Goal: Check status: Check status

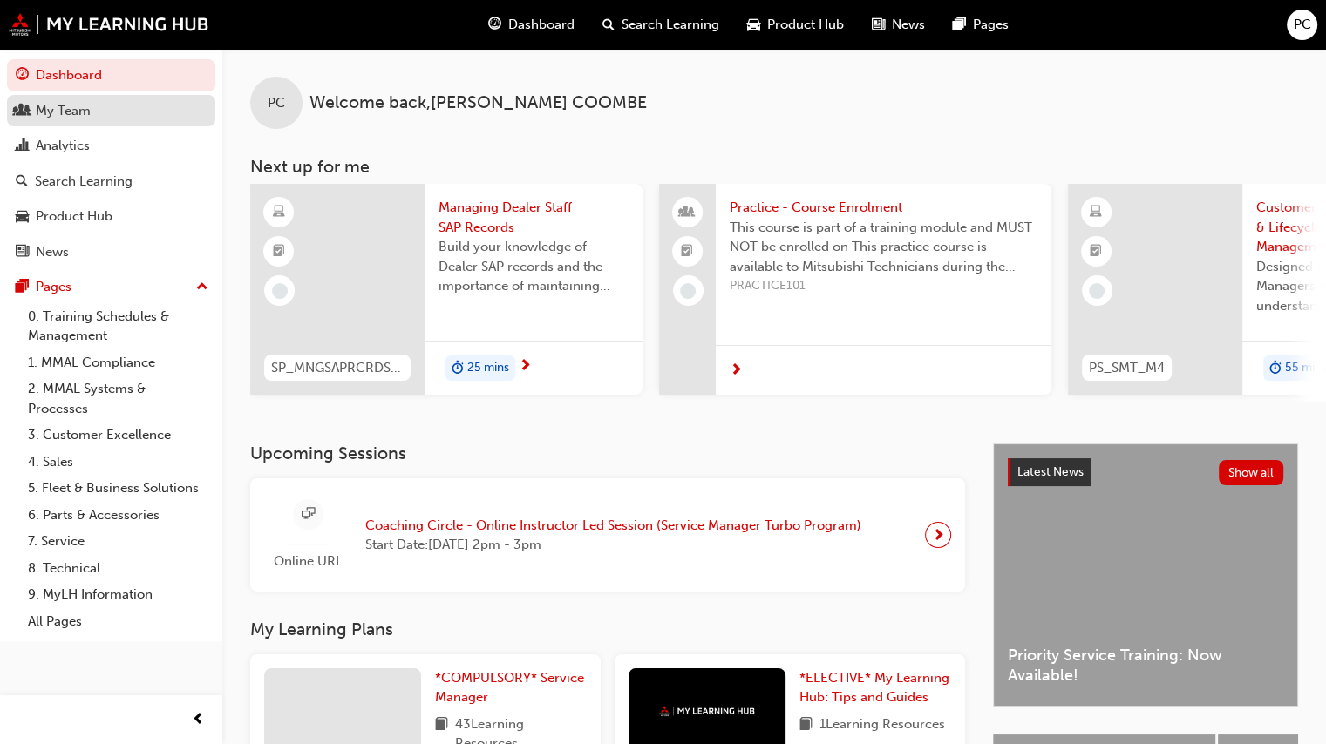
click at [45, 118] on div "My Team" at bounding box center [63, 111] width 55 height 20
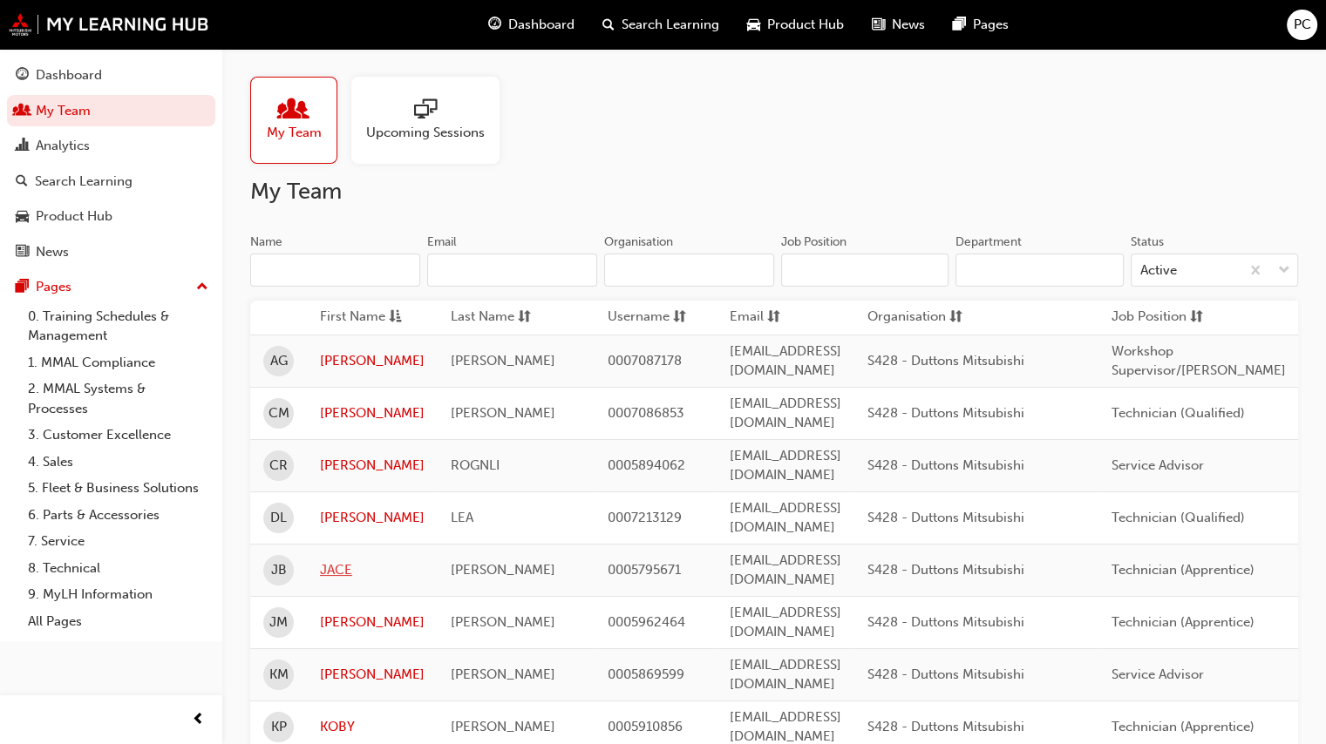
click at [341, 560] on link "JACE" at bounding box center [372, 570] width 105 height 20
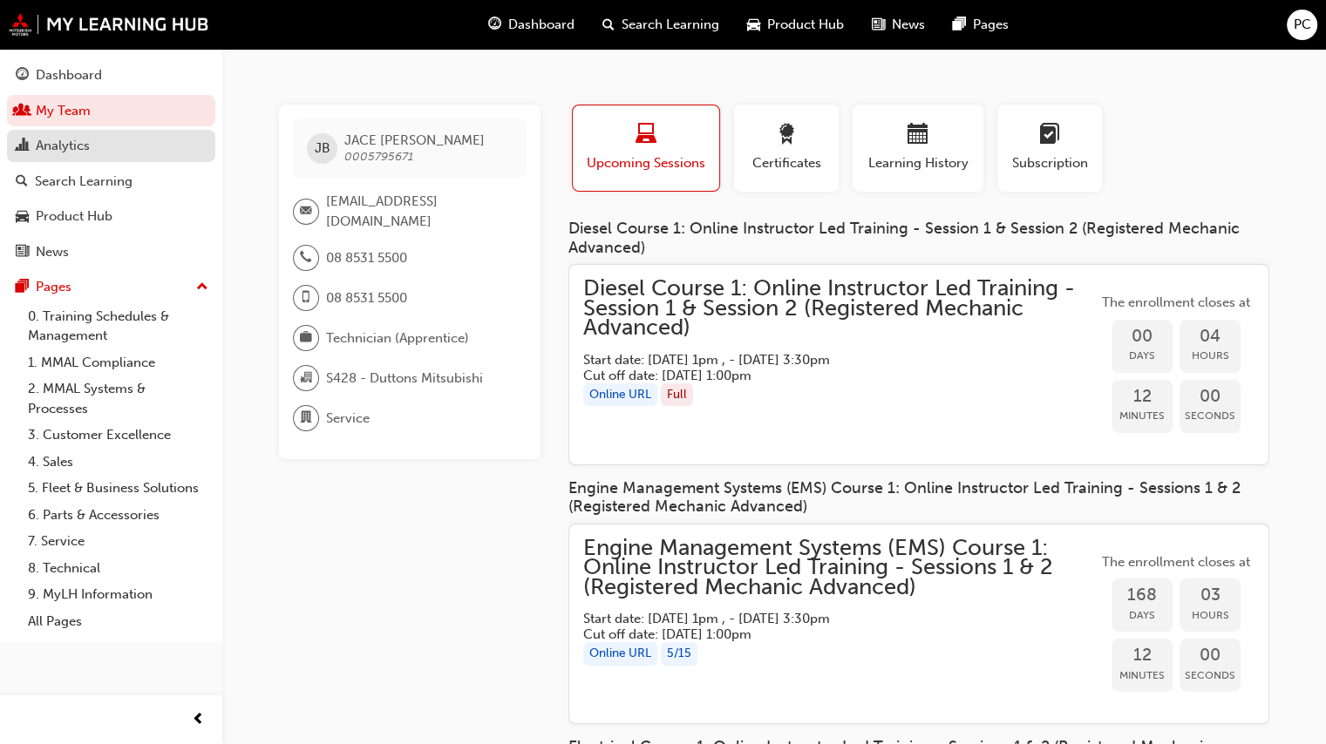
click at [42, 152] on div "Analytics" at bounding box center [63, 146] width 54 height 20
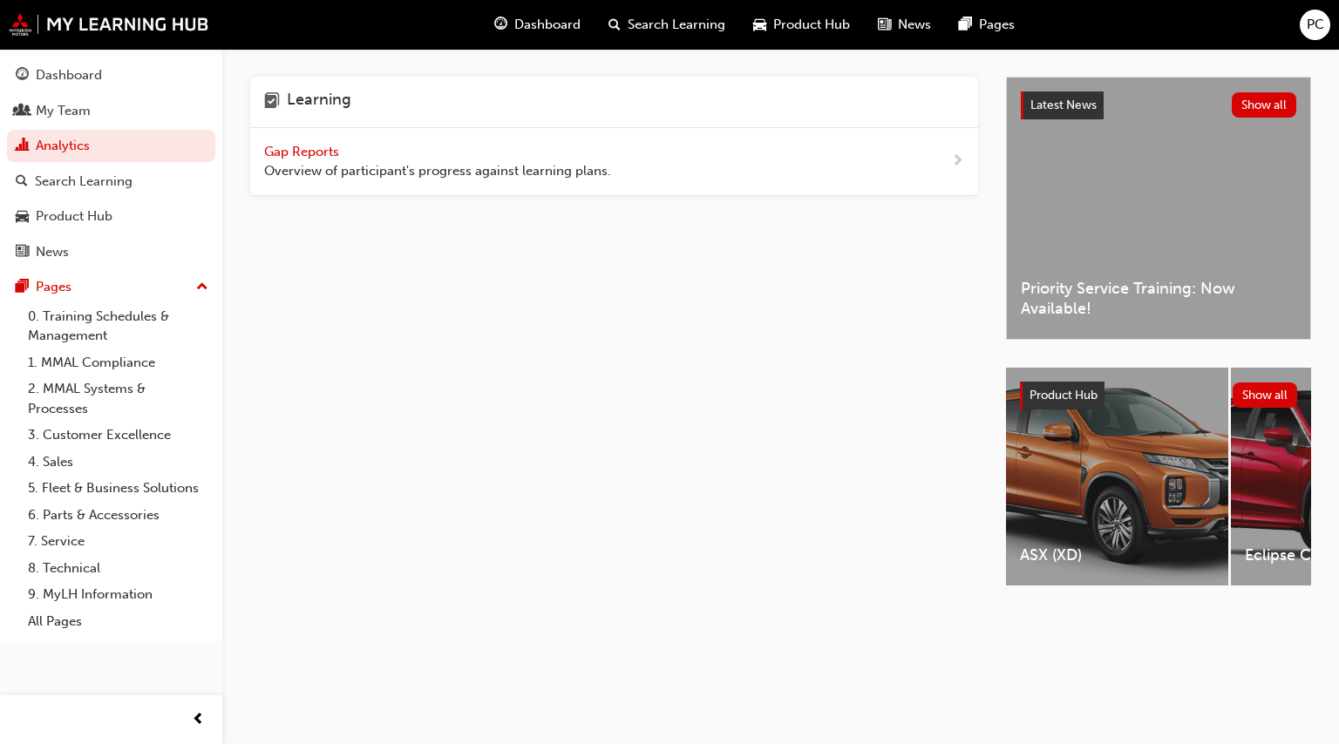
click at [303, 156] on span "Gap Reports" at bounding box center [303, 152] width 78 height 16
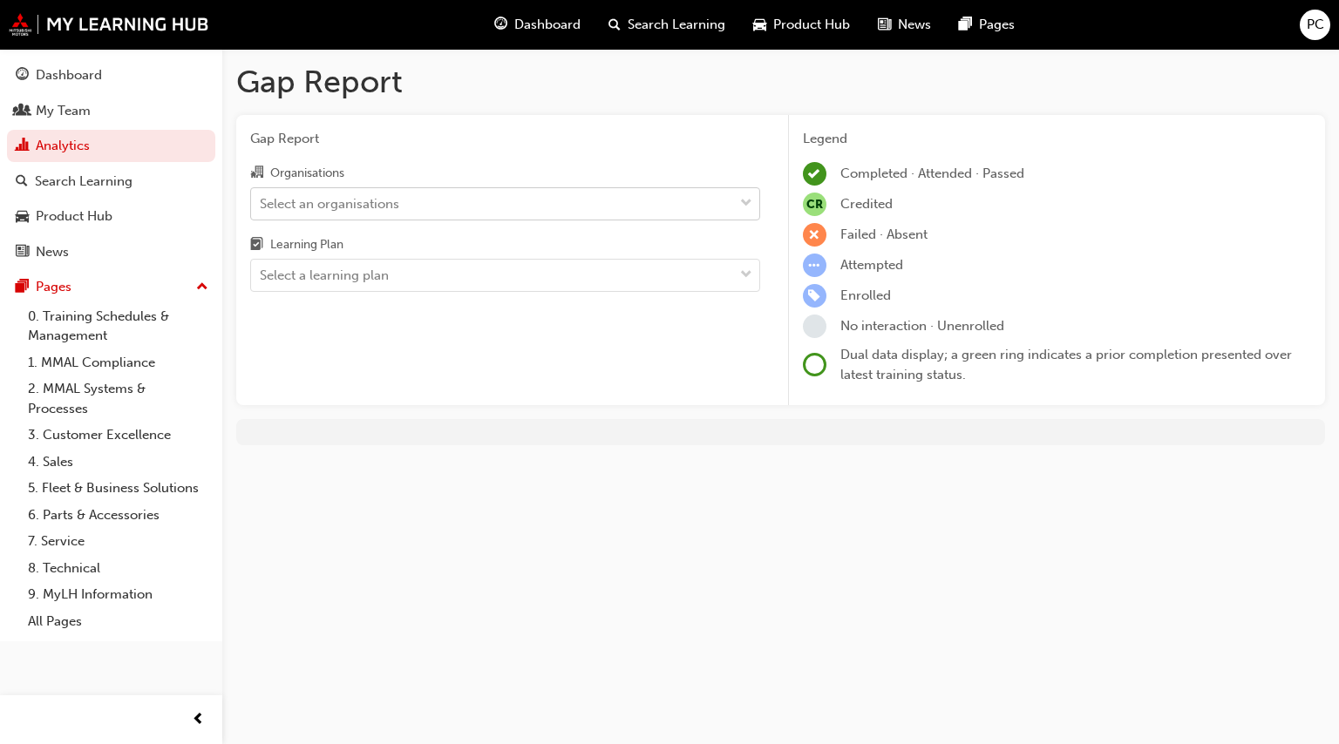
click at [332, 204] on div "Select an organisations" at bounding box center [329, 203] width 139 height 20
click at [261, 204] on input "Organisations Select an organisations" at bounding box center [261, 202] width 2 height 15
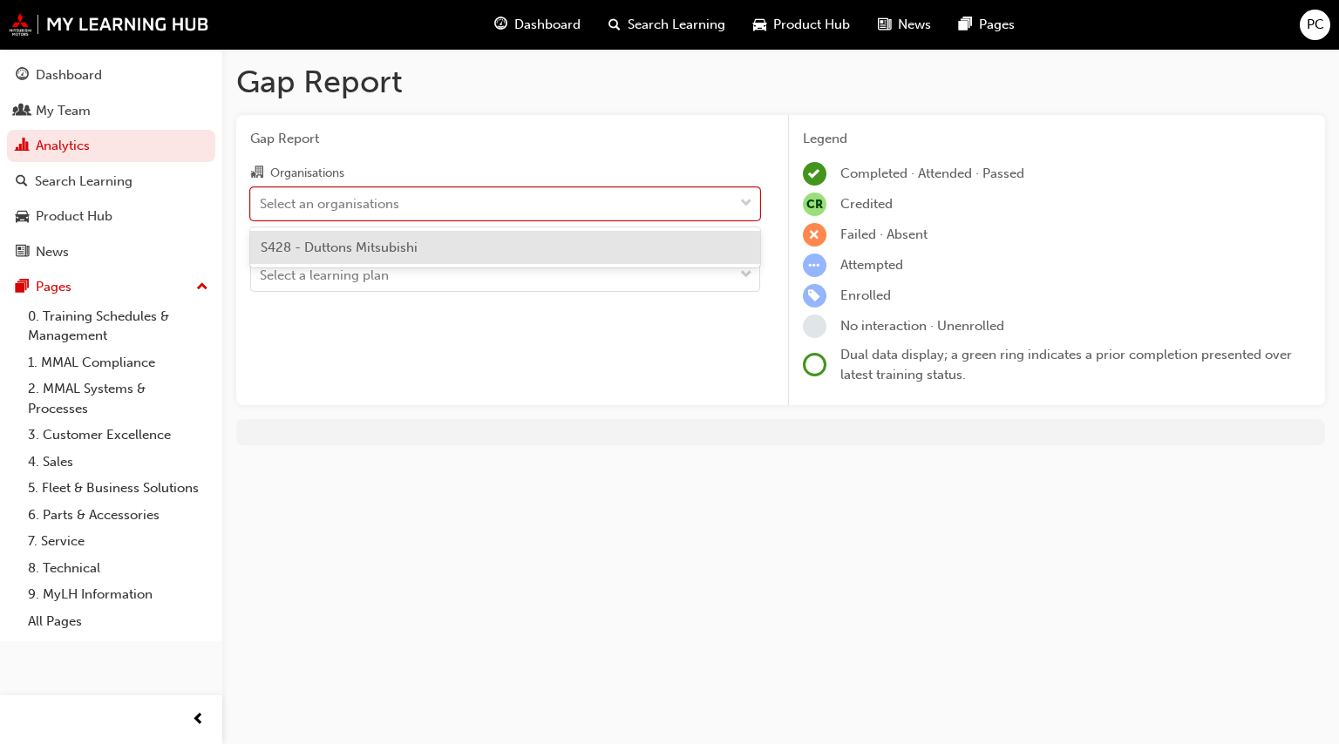
click at [345, 250] on span "S428 - Duttons Mitsubishi" at bounding box center [339, 248] width 157 height 16
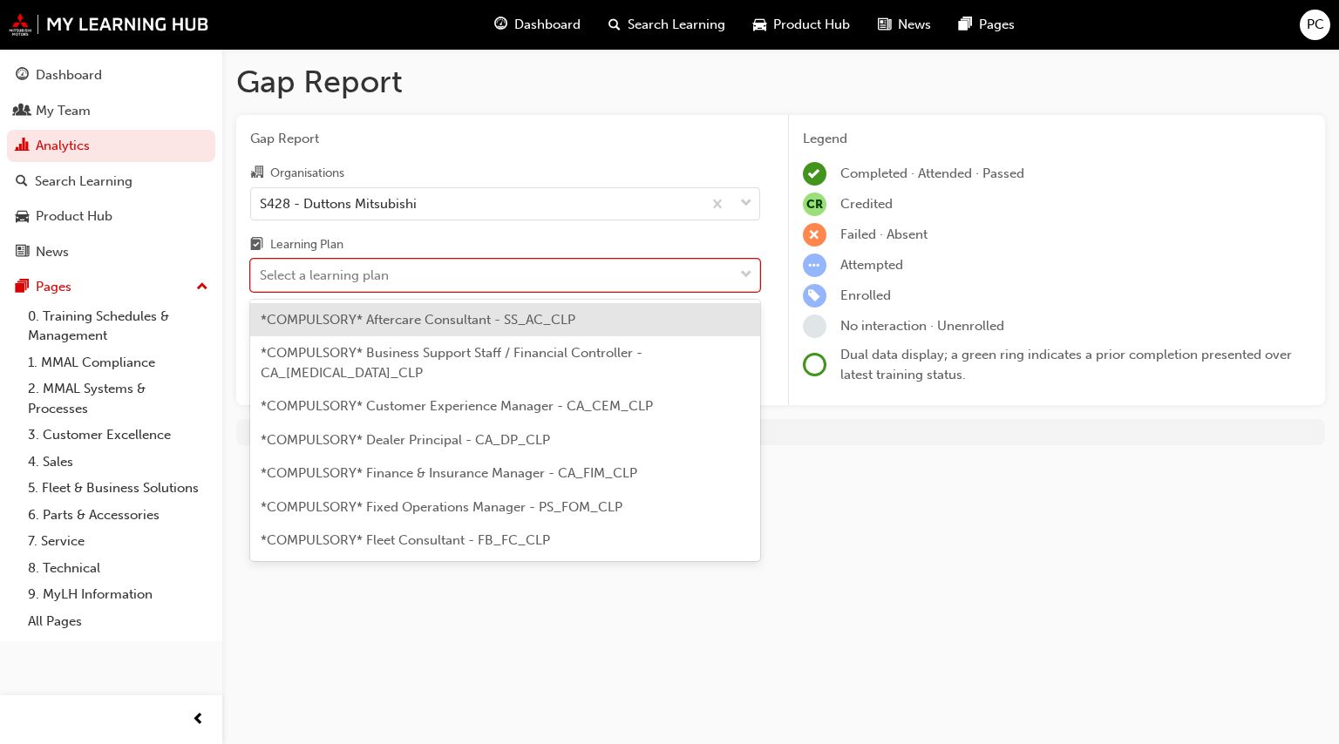
click at [348, 275] on div "Select a learning plan" at bounding box center [324, 276] width 129 height 20
click at [261, 275] on input "Learning Plan option *COMPULSORY* Aftercare Consultant - SS_AC_CLP focused, 1 o…" at bounding box center [261, 275] width 2 height 15
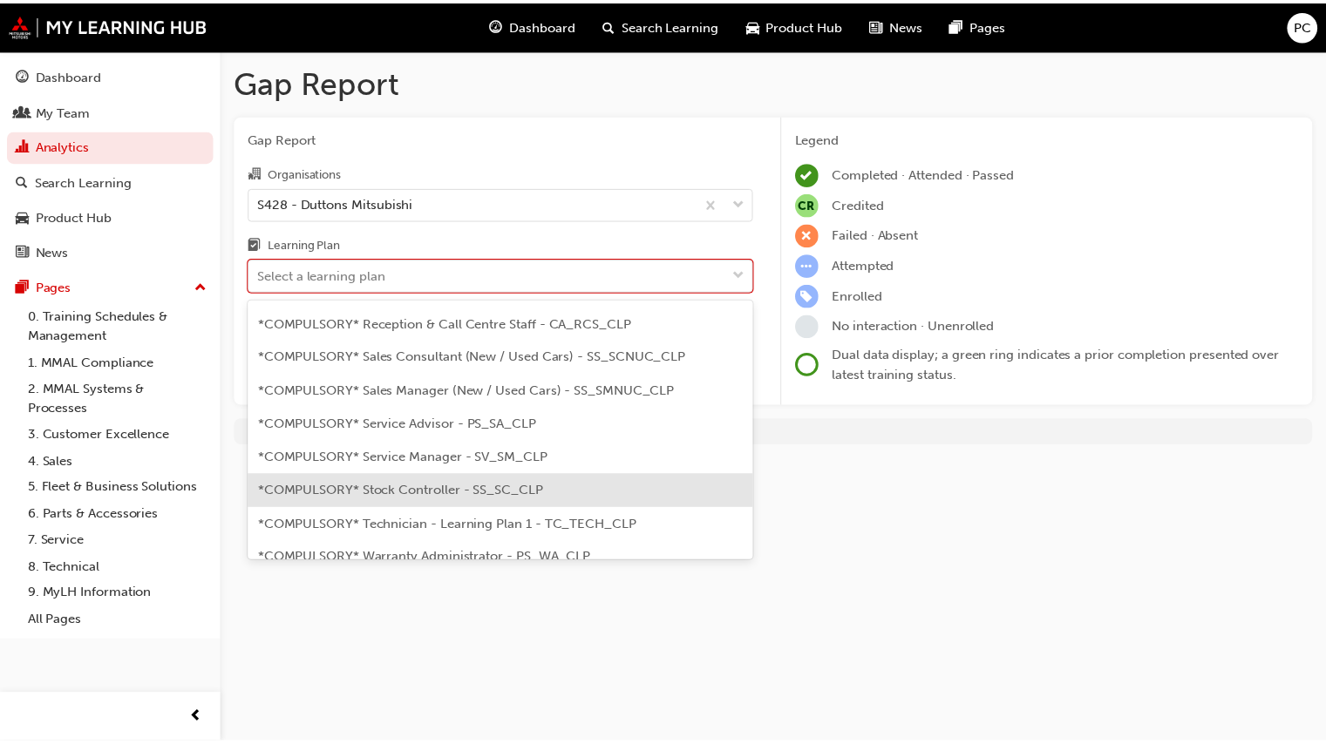
scroll to position [523, 0]
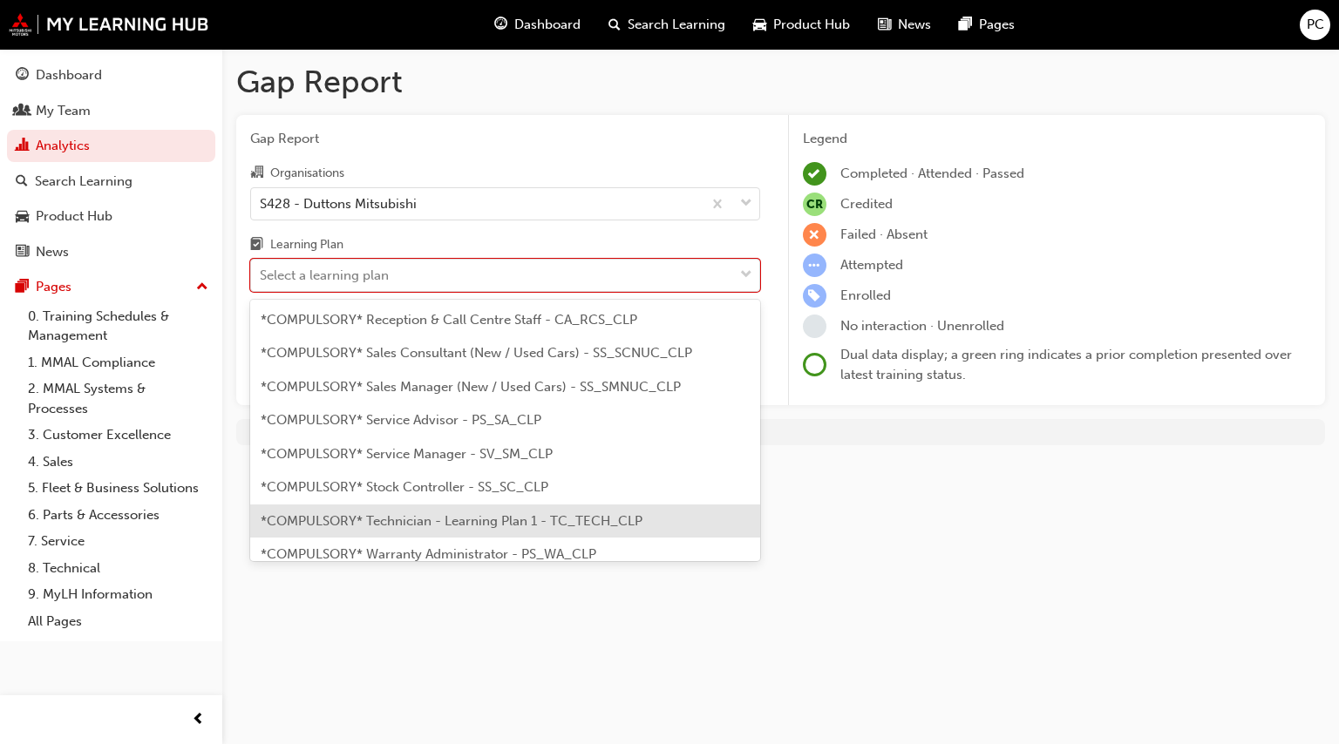
click at [384, 513] on span "*COMPULSORY* Technician - Learning Plan 1 - TC_TECH_CLP" at bounding box center [452, 521] width 382 height 16
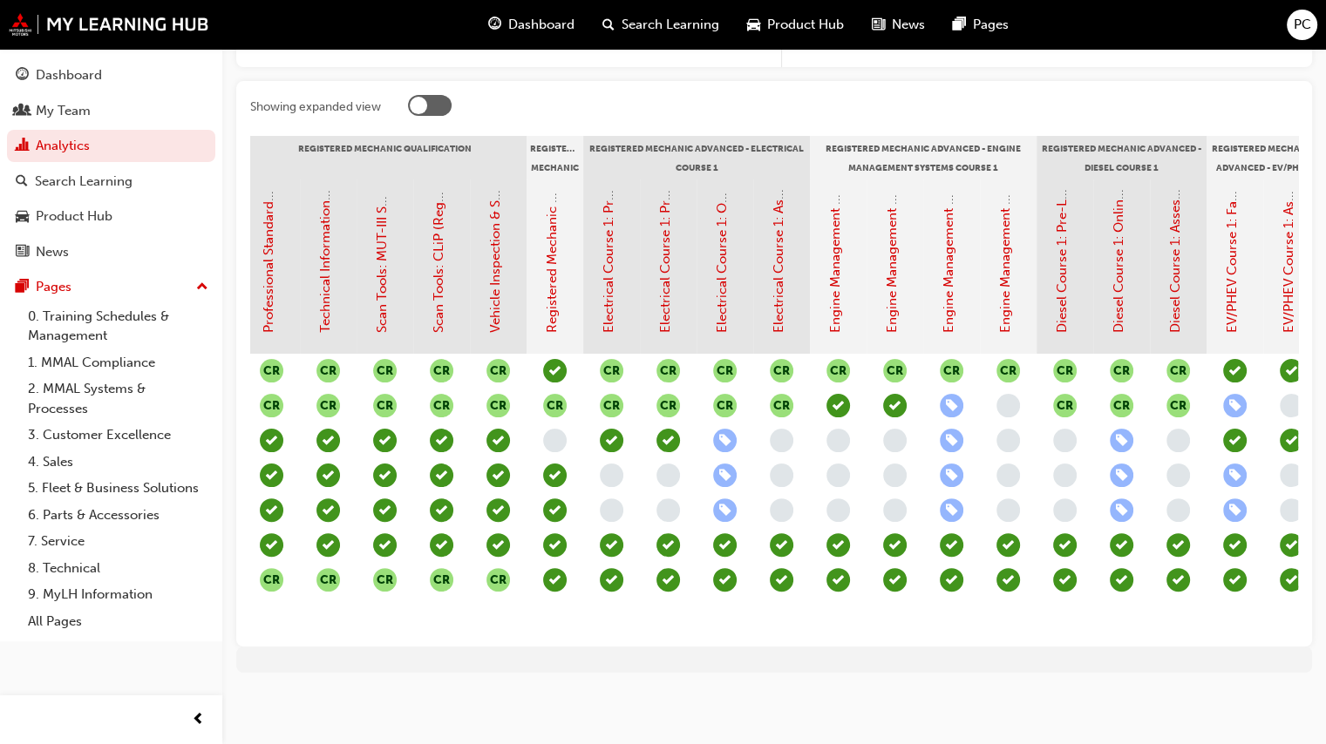
scroll to position [0, 858]
click at [1059, 254] on link "Diesel Course 1: Pre-Learning Module (Registered Mechanic Advanced)" at bounding box center [1061, 118] width 16 height 430
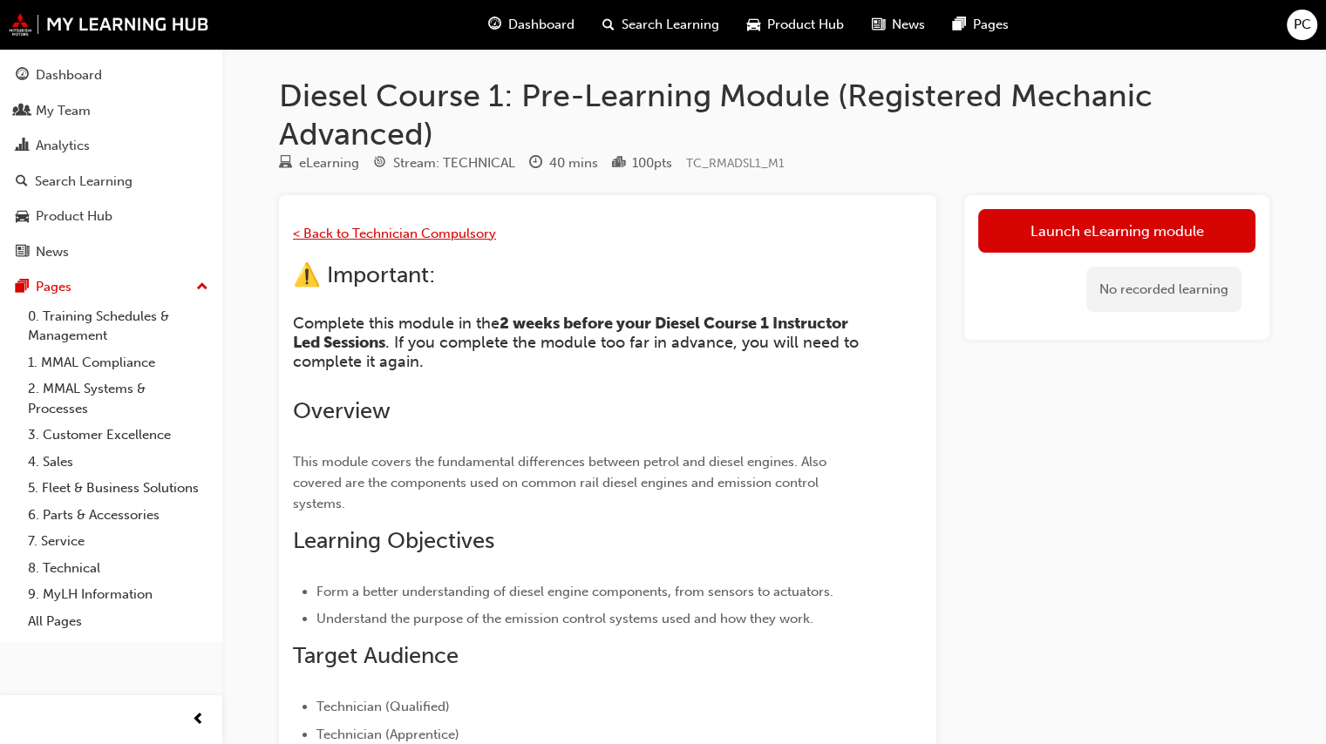
click at [436, 232] on span "< Back to Technician Compulsory" at bounding box center [394, 234] width 203 height 16
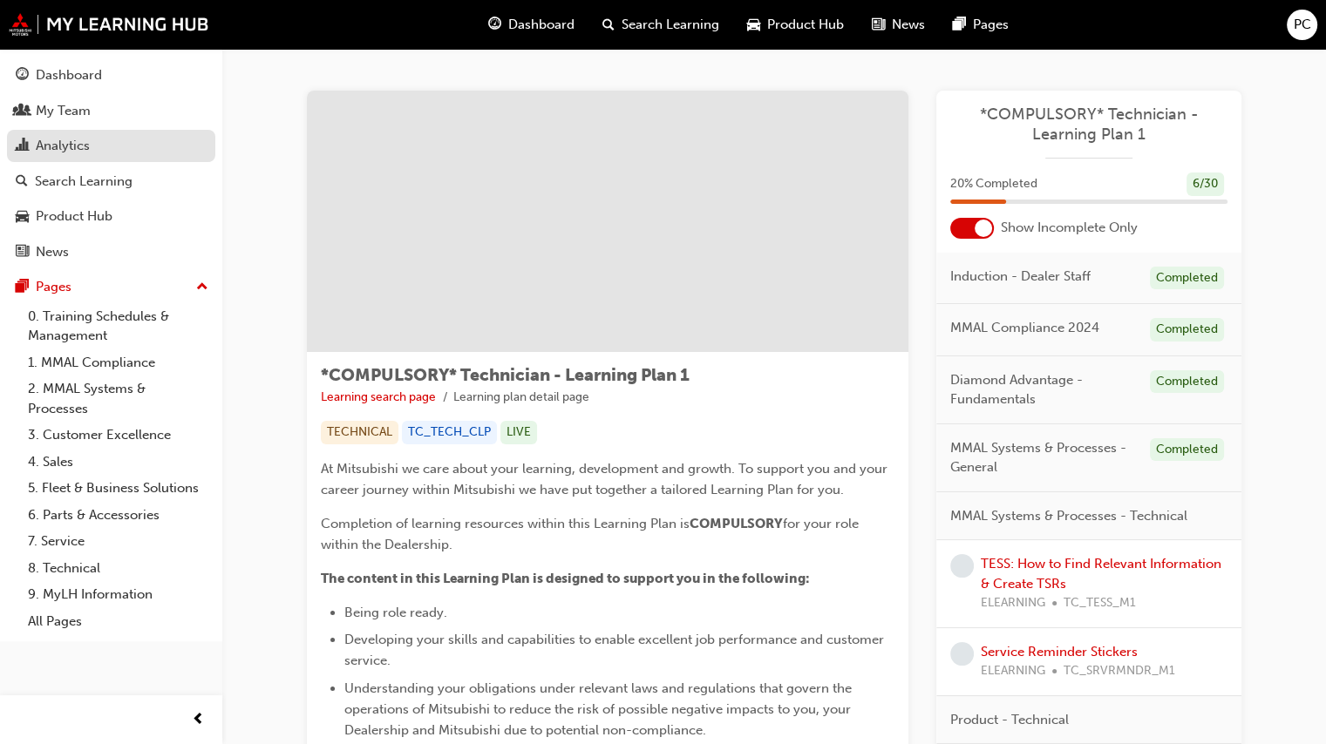
click at [78, 138] on div "Analytics" at bounding box center [63, 146] width 54 height 20
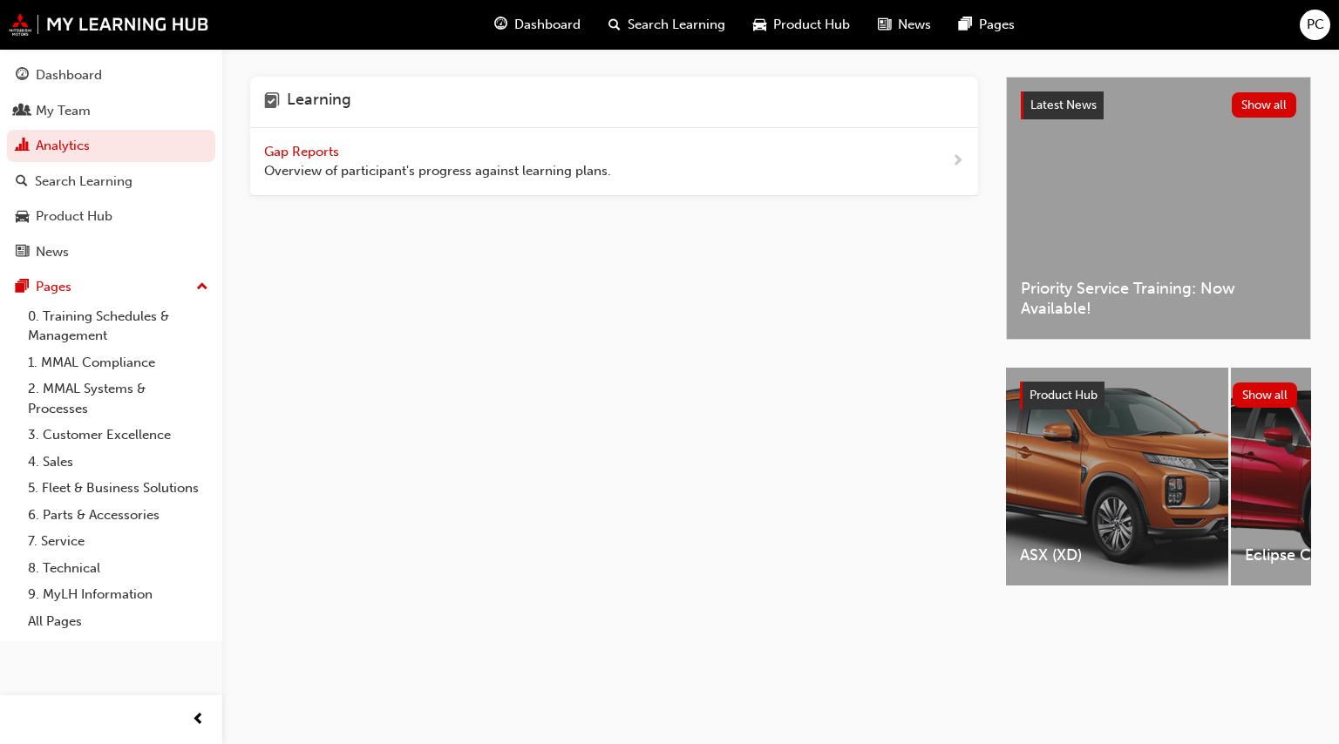
click at [303, 146] on span "Gap Reports" at bounding box center [303, 152] width 78 height 16
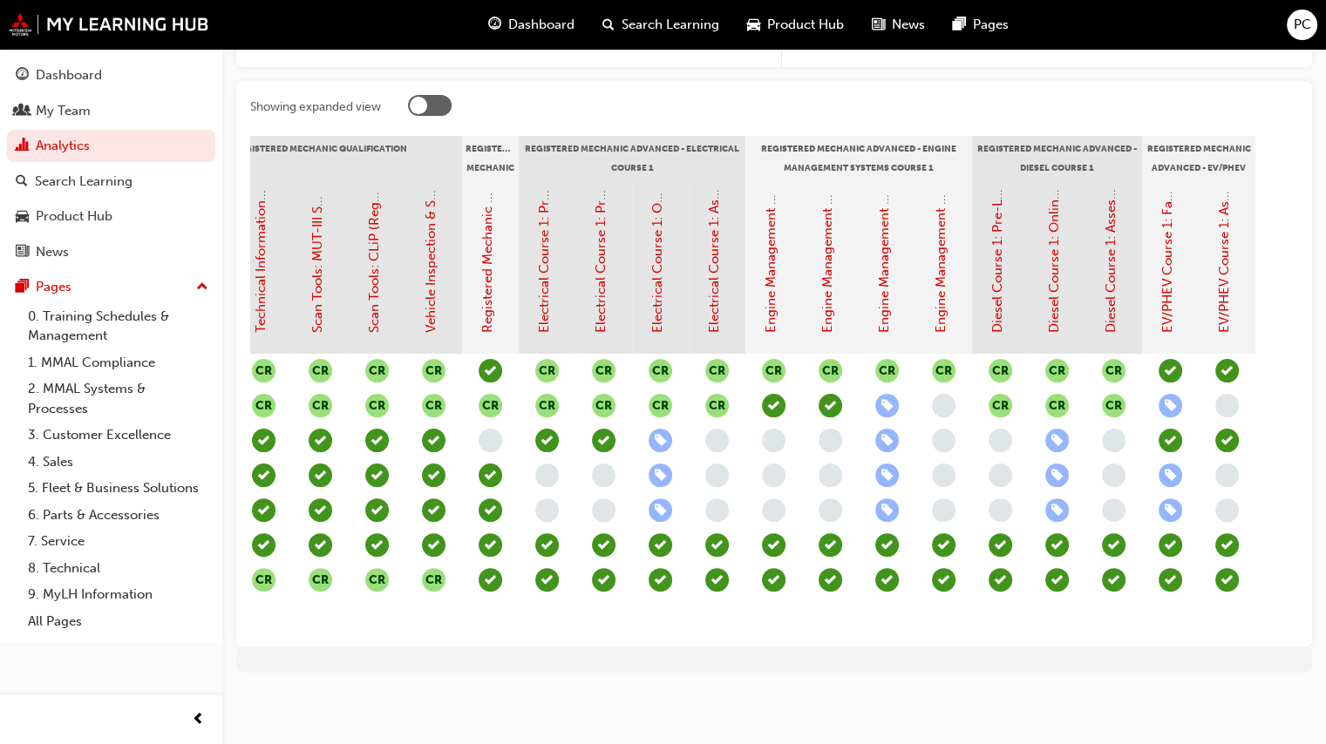
scroll to position [0, 926]
